Goal: Information Seeking & Learning: Learn about a topic

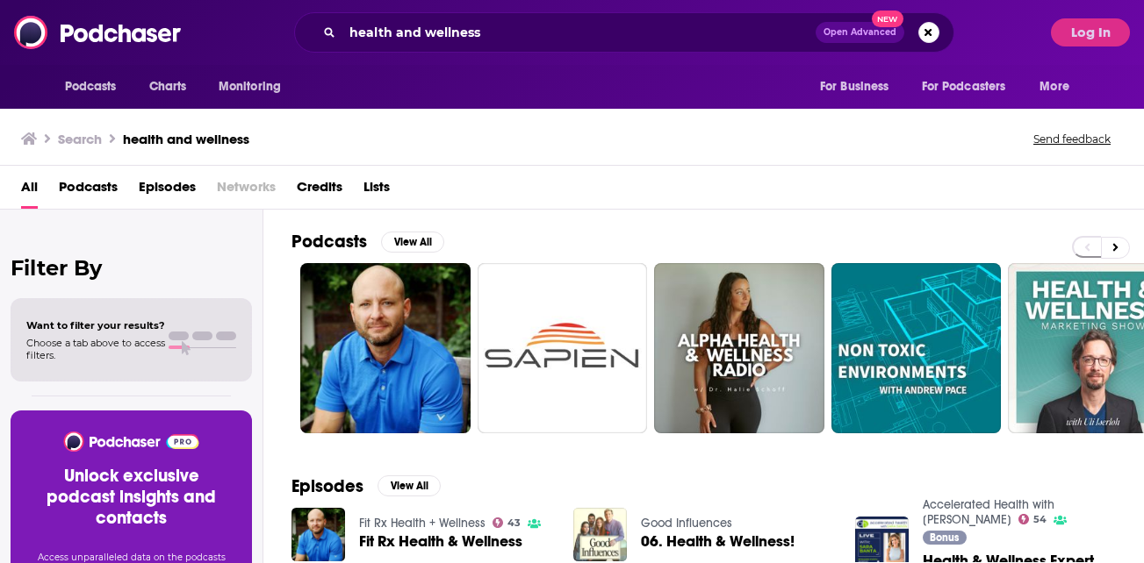
scroll to position [165, 0]
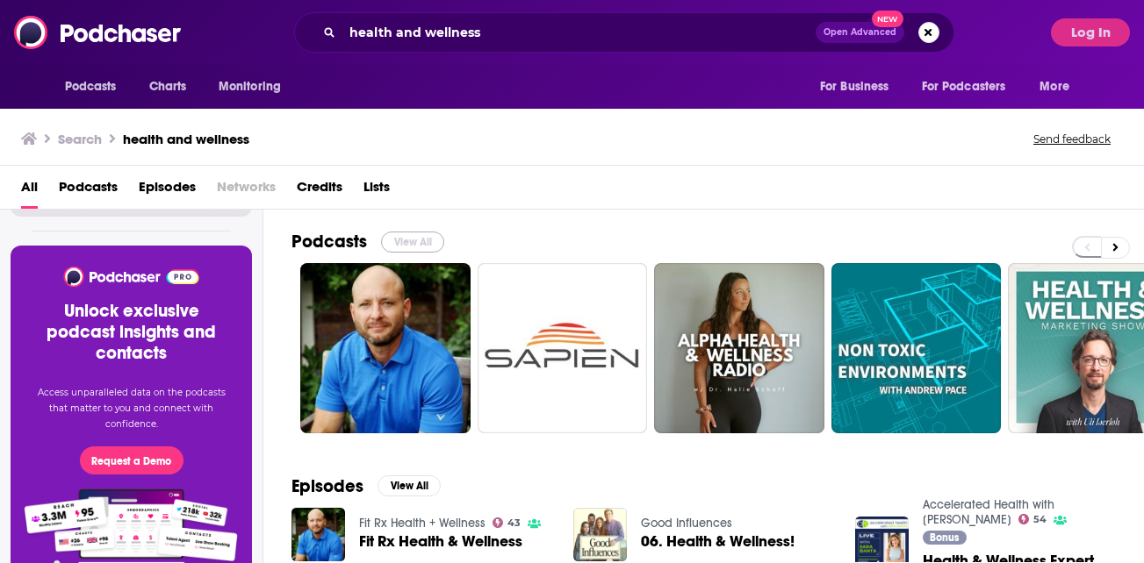
click at [409, 234] on button "View All" at bounding box center [412, 242] width 63 height 21
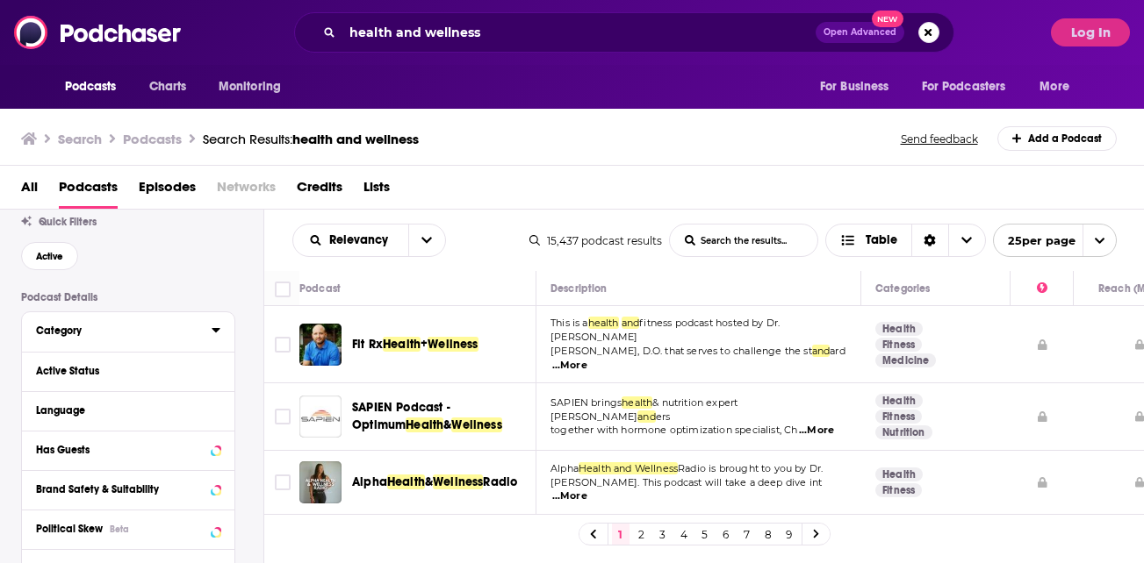
scroll to position [34, 0]
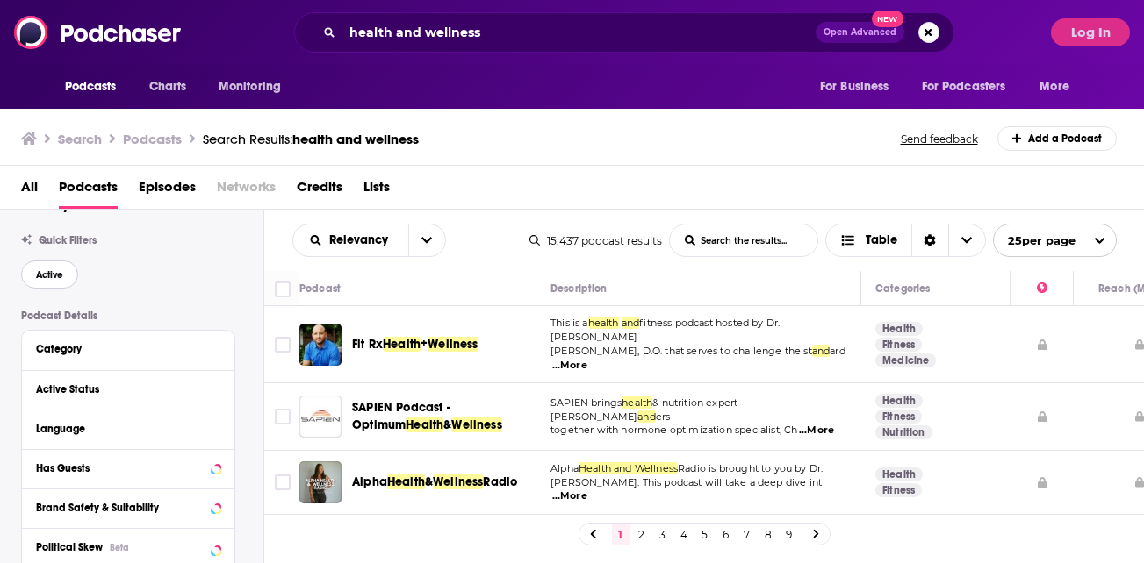
click at [45, 273] on span "Active" at bounding box center [49, 275] width 27 height 10
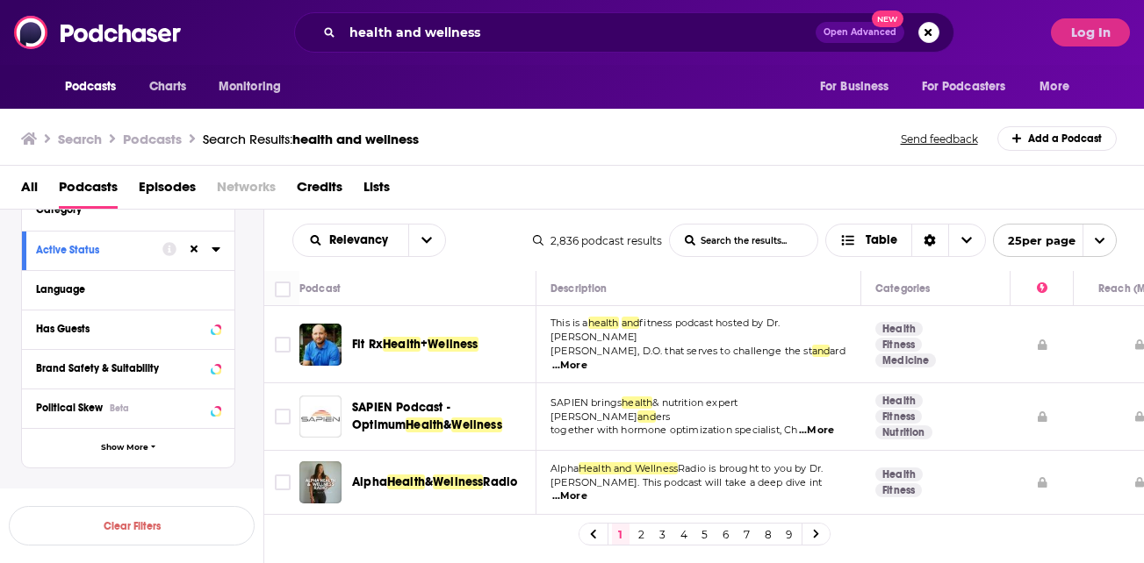
scroll to position [175, 0]
click at [78, 333] on div "Has Guests" at bounding box center [105, 328] width 139 height 12
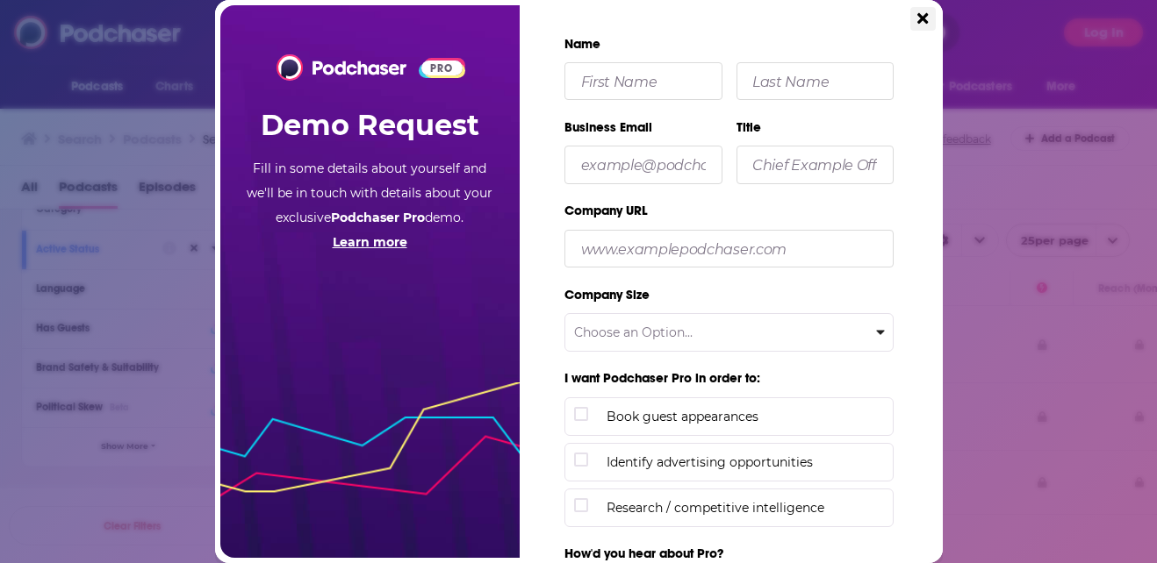
click at [922, 19] on icon "Close" at bounding box center [922, 18] width 11 height 11
